Goal: Task Accomplishment & Management: Manage account settings

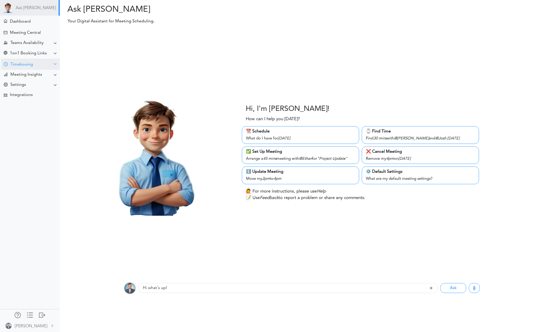
click at [18, 65] on div "Timeboxing" at bounding box center [21, 64] width 23 height 5
click at [18, 74] on div "Goals for [DATE]" at bounding box center [23, 74] width 28 height 3
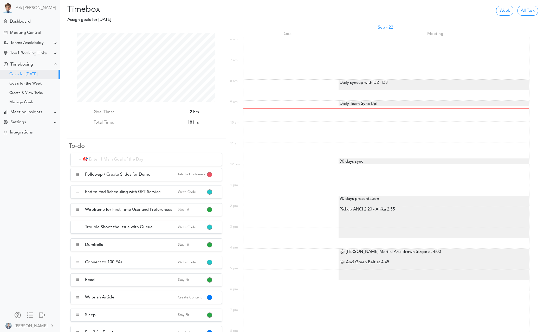
scroll to position [69, 138]
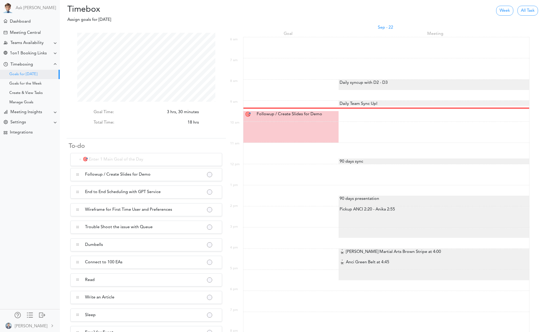
scroll to position [69, 138]
click at [286, 116] on div "Followup / Create Slides for Demo Followup / Create Slides f.." at bounding box center [292, 114] width 78 height 6
type input "Followup / Create Slides for Demo"
select select "9:30 am"
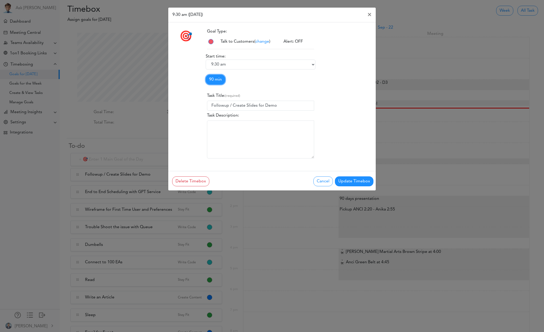
click at [215, 79] on link "90 min" at bounding box center [215, 80] width 19 height 10
click at [223, 117] on link "120 min" at bounding box center [226, 116] width 41 height 8
click at [359, 185] on button "Update Timebox" at bounding box center [354, 181] width 38 height 10
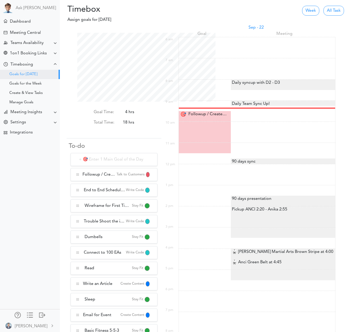
scroll to position [259910, 259873]
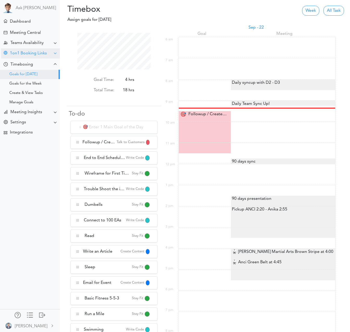
click at [22, 55] on div "1on1 Booking Links" at bounding box center [28, 53] width 37 height 5
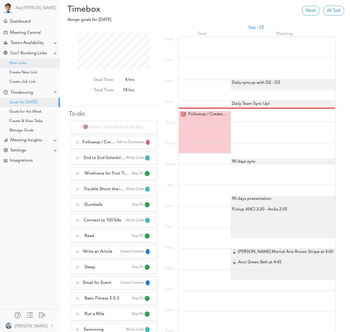
click at [23, 66] on div "View Links" at bounding box center [30, 62] width 60 height 9
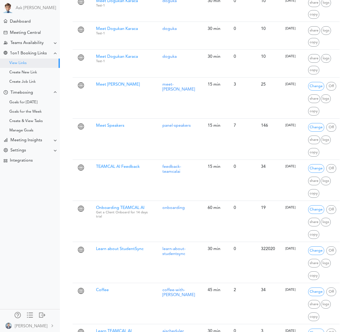
scroll to position [643, 0]
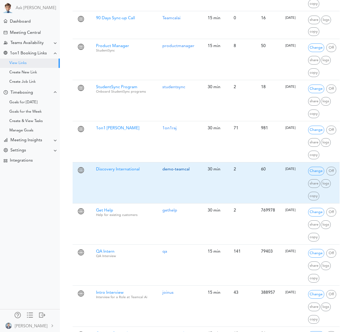
click at [183, 167] on link "demo-teamcal" at bounding box center [175, 169] width 27 height 4
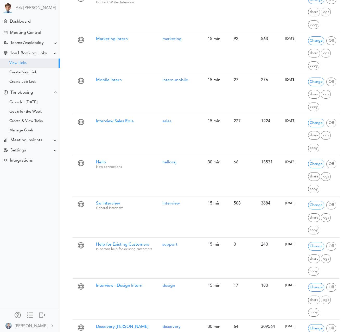
scroll to position [1057, 0]
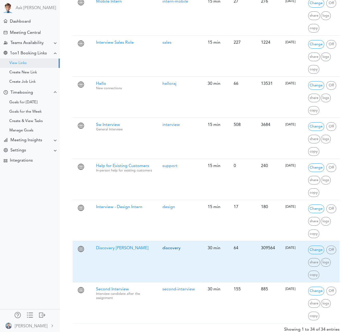
click at [178, 246] on link "discovery" at bounding box center [171, 248] width 18 height 4
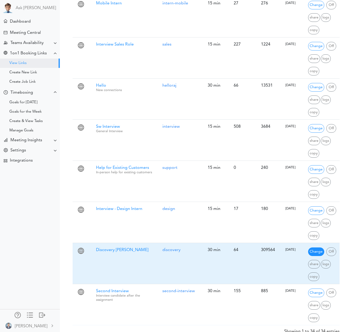
click at [315, 247] on span "Change" at bounding box center [316, 251] width 16 height 9
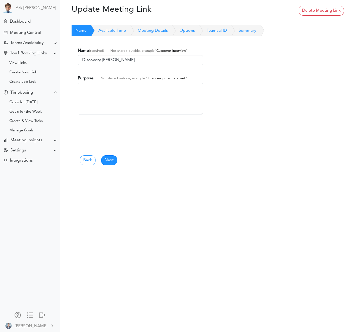
click at [112, 33] on link "Available Time" at bounding box center [106, 30] width 39 height 11
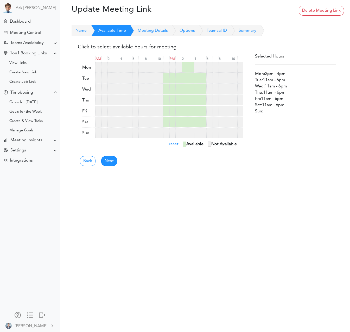
click at [148, 33] on link "Meeting Details" at bounding box center [147, 30] width 42 height 11
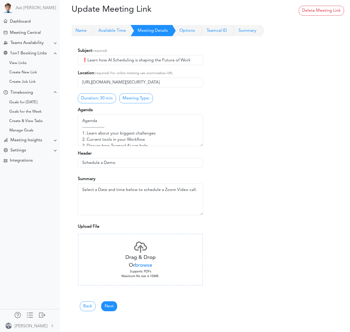
click at [113, 31] on link "Available Time" at bounding box center [106, 30] width 39 height 11
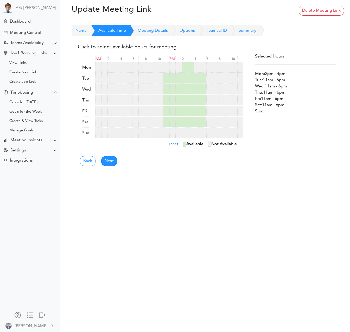
click at [167, 71] on div at bounding box center [166, 67] width 6 height 10
click at [173, 70] on div at bounding box center [172, 67] width 6 height 10
click at [179, 70] on div at bounding box center [178, 67] width 6 height 10
click at [197, 70] on div at bounding box center [197, 67] width 6 height 10
click at [204, 70] on div at bounding box center [203, 67] width 6 height 10
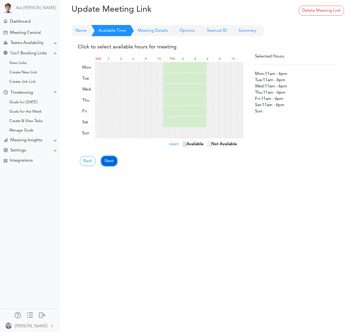
click at [112, 164] on link "Next" at bounding box center [109, 161] width 16 height 10
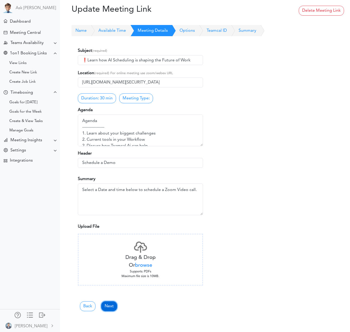
click at [103, 306] on link "Next" at bounding box center [109, 306] width 16 height 10
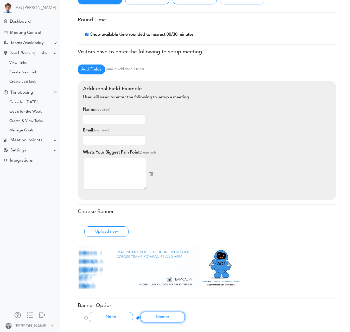
scroll to position [140, 0]
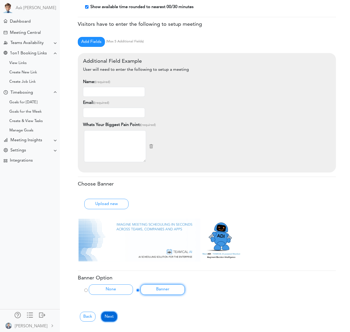
click at [108, 318] on link "Next" at bounding box center [109, 316] width 16 height 10
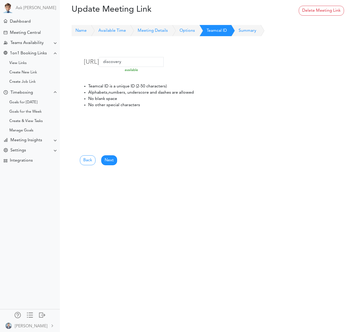
scroll to position [0, 0]
click at [111, 161] on link "Next" at bounding box center [109, 160] width 16 height 10
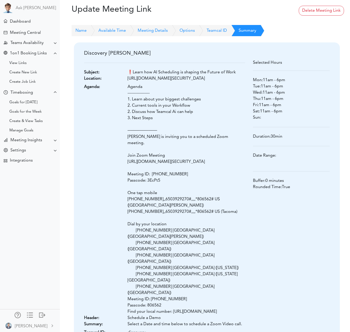
scroll to position [8, 0]
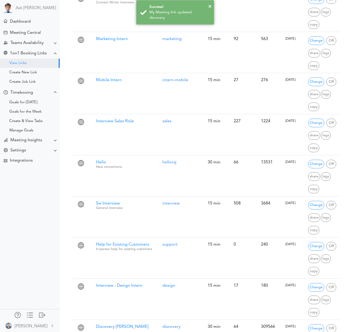
scroll to position [1057, 0]
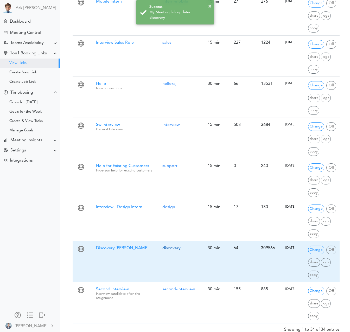
click at [171, 246] on link "discovery" at bounding box center [171, 248] width 18 height 4
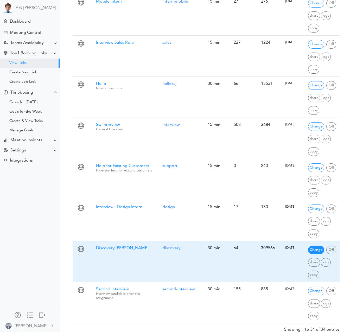
click at [319, 246] on span "Change" at bounding box center [316, 249] width 16 height 9
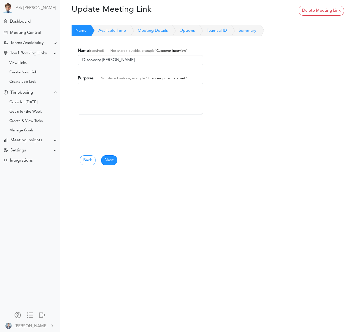
checkbox input "false"
checkbox input "true"
checkbox input "false"
checkbox input "true"
click at [108, 33] on link "Available Time" at bounding box center [106, 30] width 39 height 11
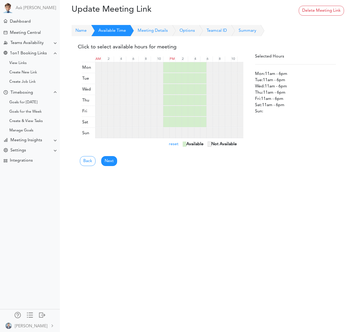
click at [153, 29] on link "Meeting Details" at bounding box center [147, 30] width 42 height 11
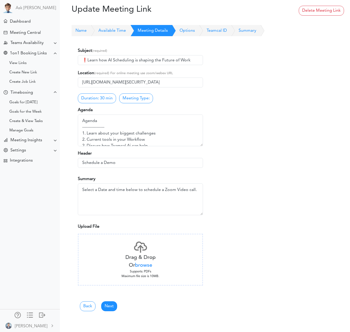
click at [190, 30] on link "Options" at bounding box center [181, 30] width 27 height 11
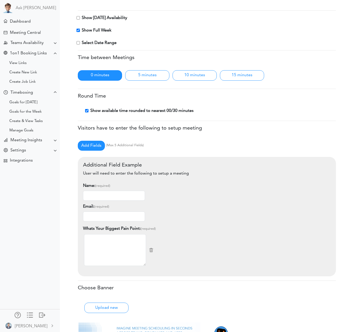
click at [79, 17] on input "checkbox" at bounding box center [77, 17] width 3 height 3
checkbox input "true"
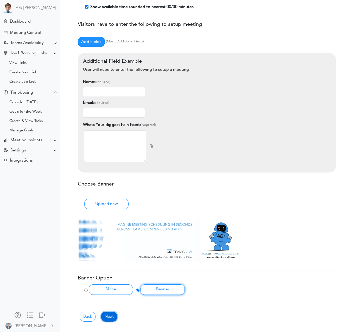
click at [112, 315] on link "Next" at bounding box center [109, 316] width 16 height 10
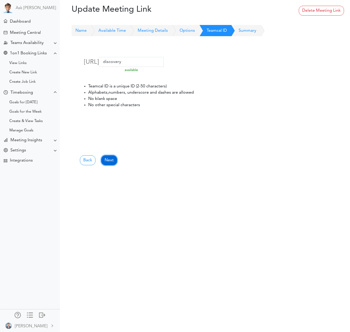
click at [108, 161] on link "Next" at bounding box center [109, 160] width 16 height 10
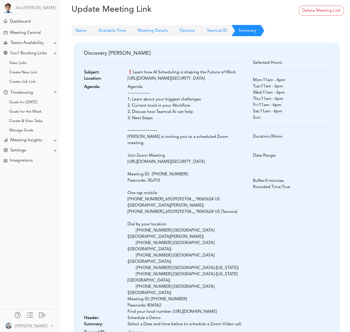
scroll to position [8, 0]
